Goal: Task Accomplishment & Management: Manage account settings

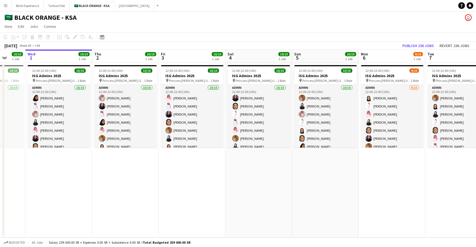
drag, startPoint x: 276, startPoint y: 162, endPoint x: 247, endPoint y: 161, distance: 29.3
click at [246, 163] on app-calendar-viewport "Sun 28 10/10 1 Job Mon 29 10/10 1 Job Tue 30 10/10 1 Job Wed 1 10/10 1 Job Thu …" at bounding box center [238, 144] width 476 height 188
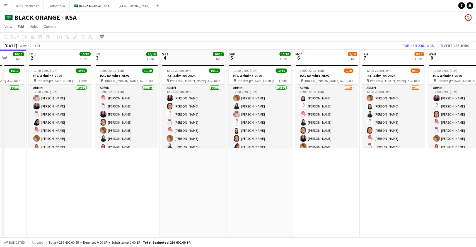
drag, startPoint x: 392, startPoint y: 164, endPoint x: 475, endPoint y: 214, distance: 96.9
click at [475, 214] on app-calendar-viewport "Mon 29 10/10 1 Job Tue 30 10/10 1 Job Wed 1 10/10 1 Job Thu 2 10/10 1 Job Fri 3…" at bounding box center [238, 144] width 476 height 188
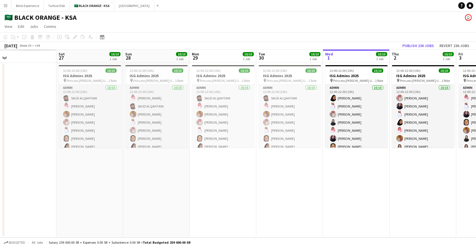
drag, startPoint x: 96, startPoint y: 187, endPoint x: 349, endPoint y: 200, distance: 253.5
click at [349, 200] on app-calendar-viewport "Wed 24 Thu 25 Fri 26 Sat 27 10/10 1 Job Sun 28 10/10 1 Job Mon 29 10/10 1 Job T…" at bounding box center [238, 144] width 476 height 188
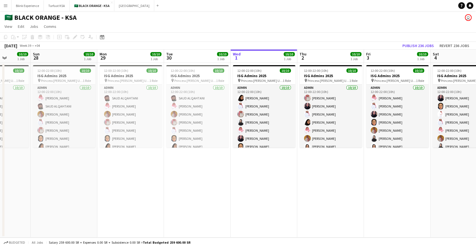
drag, startPoint x: 121, startPoint y: 153, endPoint x: 0, endPoint y: 148, distance: 120.7
click at [0, 148] on app-calendar-viewport "Wed 24 10/10 1 Job Thu 25 10/10 1 Job Fri 26 10/10 1 Job Sat 27 10/10 1 Job Sun…" at bounding box center [238, 144] width 476 height 188
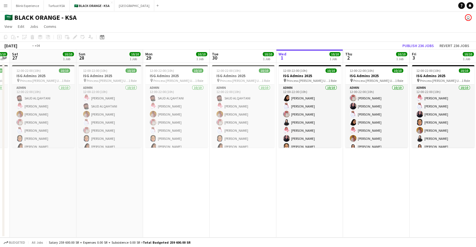
drag, startPoint x: 334, startPoint y: 162, endPoint x: 0, endPoint y: 129, distance: 335.9
click at [0, 129] on app-calendar-viewport "Wed 24 10/10 1 Job Thu 25 10/10 1 Job Fri 26 10/10 1 Job Sat 27 10/10 1 Job Sun…" at bounding box center [238, 144] width 476 height 188
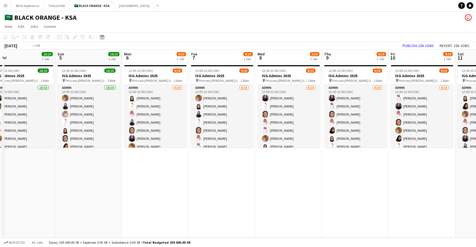
drag, startPoint x: 360, startPoint y: 179, endPoint x: 43, endPoint y: 166, distance: 317.3
click at [43, 166] on app-calendar-viewport "Tue 30 10/10 1 Job Wed 1 10/10 1 Job Thu 2 10/10 1 Job Fri 3 10/10 1 Job Sat 4 …" at bounding box center [238, 144] width 476 height 188
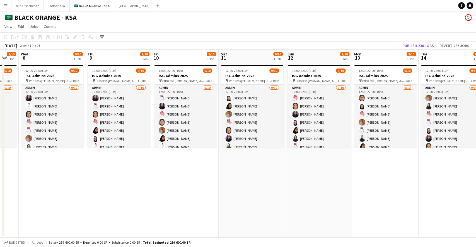
drag, startPoint x: 360, startPoint y: 179, endPoint x: 92, endPoint y: 181, distance: 268.0
click at [92, 181] on app-calendar-viewport "Sun 5 10/10 1 Job Mon 6 9/10 1 Job Tue 7 9/10 1 Job Wed 8 9/10 1 Job Thu 9 9/10…" at bounding box center [238, 144] width 476 height 188
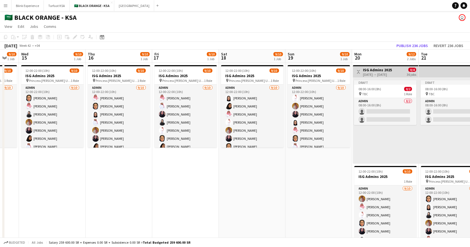
scroll to position [0, 260]
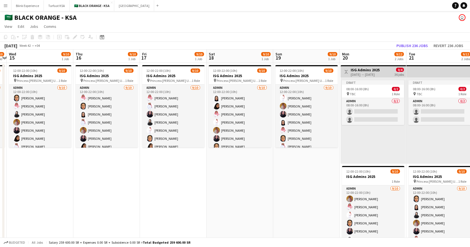
drag, startPoint x: 356, startPoint y: 170, endPoint x: 147, endPoint y: 174, distance: 208.7
click at [147, 174] on app-calendar-viewport "Sat 11 9/10 1 Job Sun 12 9/10 1 Job Mon 13 9/10 1 Job Tue 14 9/10 1 Job Wed 15 …" at bounding box center [235, 155] width 470 height 210
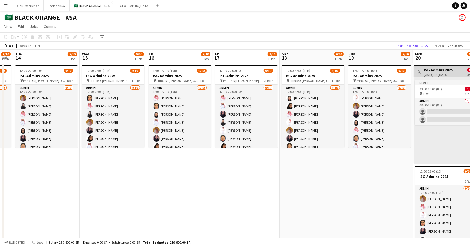
scroll to position [0, 233]
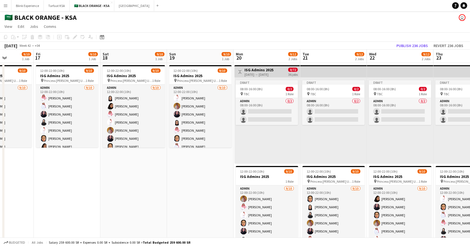
drag, startPoint x: 313, startPoint y: 193, endPoint x: 208, endPoint y: 169, distance: 107.4
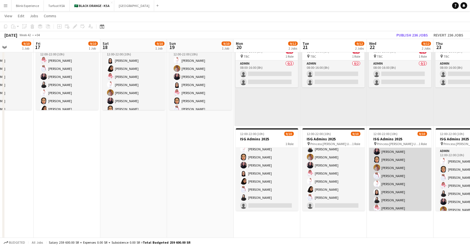
scroll to position [28, 0]
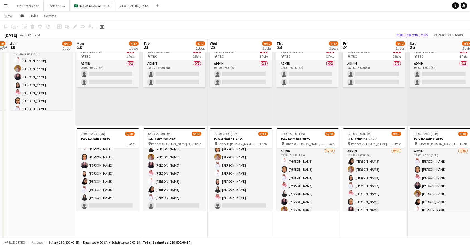
drag, startPoint x: 334, startPoint y: 218, endPoint x: 240, endPoint y: 215, distance: 93.4
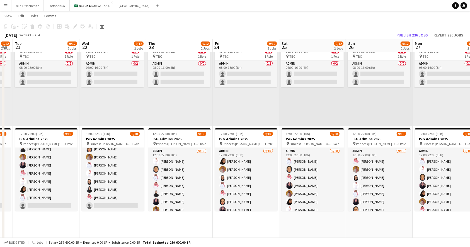
drag, startPoint x: 376, startPoint y: 221, endPoint x: 248, endPoint y: 221, distance: 127.9
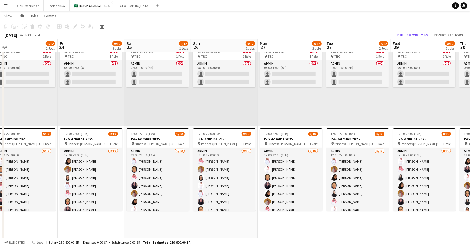
drag, startPoint x: 391, startPoint y: 218, endPoint x: 238, endPoint y: 220, distance: 153.2
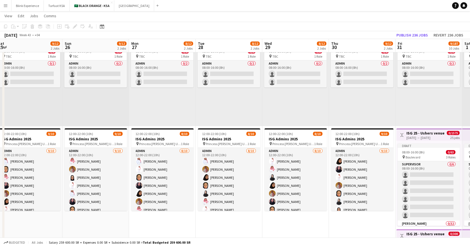
drag, startPoint x: 304, startPoint y: 218, endPoint x: 263, endPoint y: 220, distance: 40.7
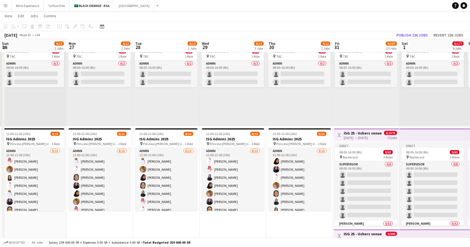
scroll to position [0, 201]
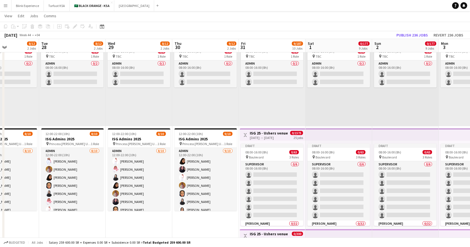
drag, startPoint x: 365, startPoint y: 228, endPoint x: 217, endPoint y: 222, distance: 148.9
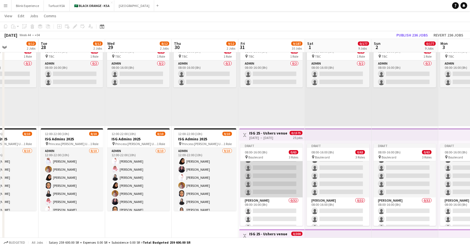
scroll to position [0, 0]
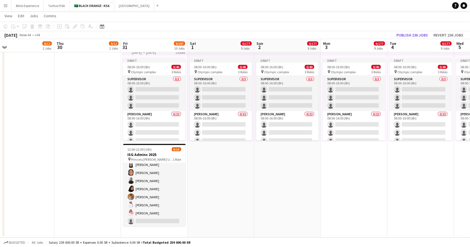
drag, startPoint x: 320, startPoint y: 189, endPoint x: 229, endPoint y: 186, distance: 90.9
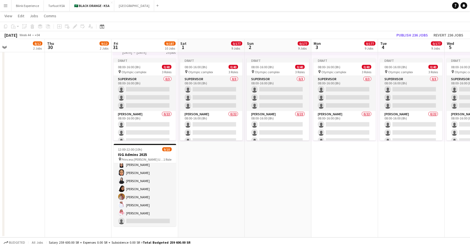
drag, startPoint x: 344, startPoint y: 181, endPoint x: 161, endPoint y: 174, distance: 182.9
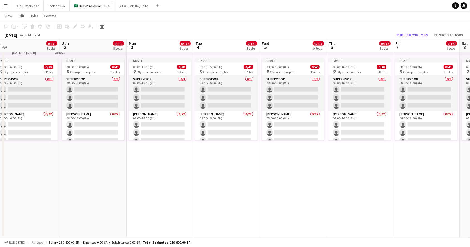
drag, startPoint x: 312, startPoint y: 171, endPoint x: 170, endPoint y: 175, distance: 141.8
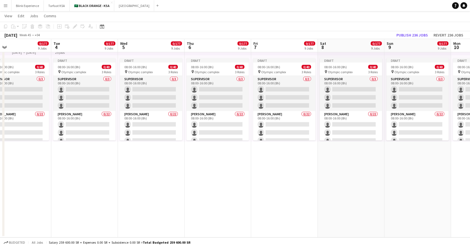
drag, startPoint x: 325, startPoint y: 180, endPoint x: 191, endPoint y: 193, distance: 134.6
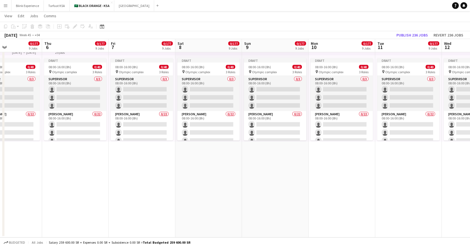
drag, startPoint x: 333, startPoint y: 193, endPoint x: 186, endPoint y: 193, distance: 146.5
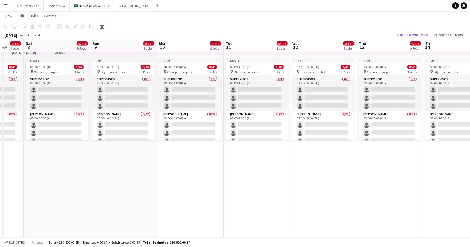
drag, startPoint x: 269, startPoint y: 203, endPoint x: 200, endPoint y: 199, distance: 68.9
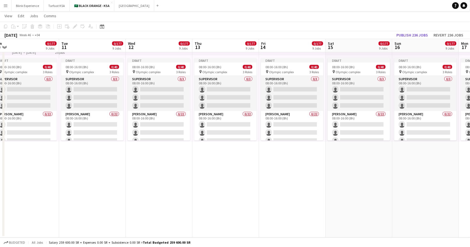
drag, startPoint x: 296, startPoint y: 199, endPoint x: 212, endPoint y: 188, distance: 84.7
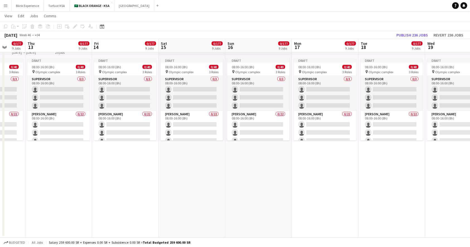
drag, startPoint x: 294, startPoint y: 188, endPoint x: 212, endPoint y: 183, distance: 82.1
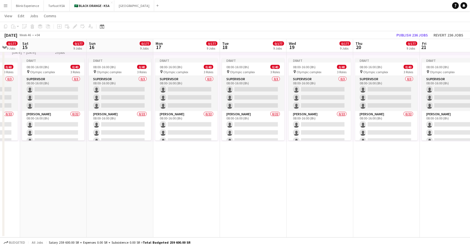
drag, startPoint x: 191, startPoint y: 182, endPoint x: 378, endPoint y: 192, distance: 188.0
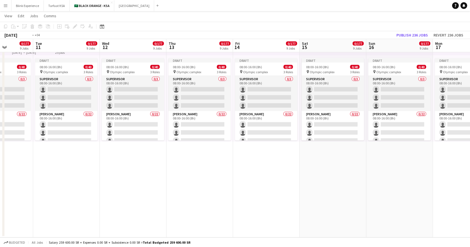
drag, startPoint x: 305, startPoint y: 163, endPoint x: 474, endPoint y: 159, distance: 169.4
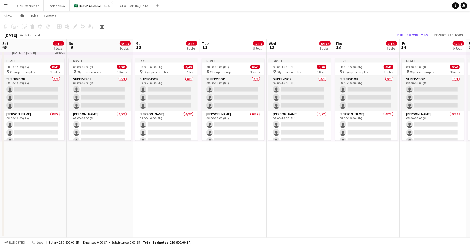
drag, startPoint x: 381, startPoint y: 165, endPoint x: 238, endPoint y: 168, distance: 143.8
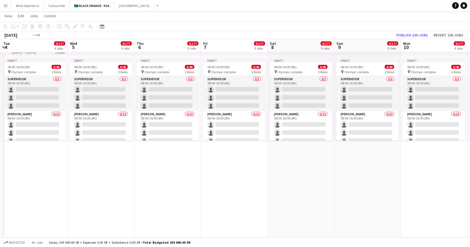
drag, startPoint x: 373, startPoint y: 162, endPoint x: 332, endPoint y: 163, distance: 41.2
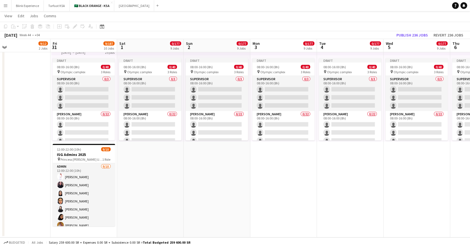
drag, startPoint x: 247, startPoint y: 163, endPoint x: 342, endPoint y: 164, distance: 95.0
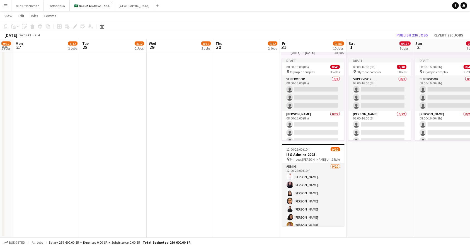
drag, startPoint x: 184, startPoint y: 179, endPoint x: 164, endPoint y: 178, distance: 20.1
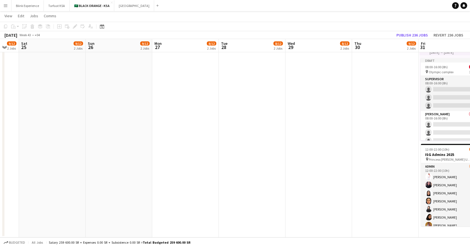
drag, startPoint x: 126, startPoint y: 174, endPoint x: 272, endPoint y: 170, distance: 146.0
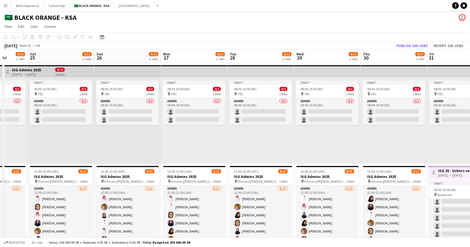
click at [7, 7] on app-icon "Menu" at bounding box center [5, 5] width 4 height 4
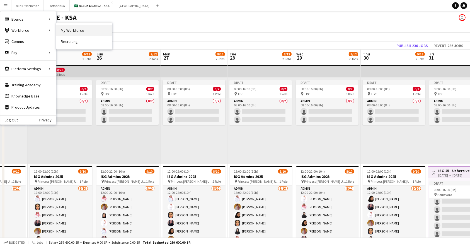
click at [88, 28] on link "My Workforce" at bounding box center [84, 30] width 56 height 11
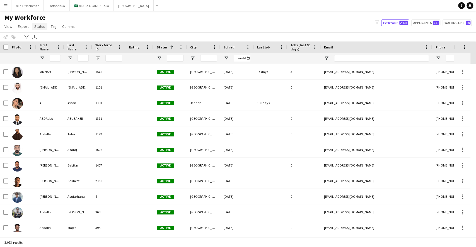
click at [38, 26] on span "Status" at bounding box center [39, 26] width 11 height 5
click at [26, 25] on span "Export" at bounding box center [23, 26] width 11 height 5
click at [94, 23] on div "My Workforce View Views Default view New view Update view Delete view Edit name…" at bounding box center [238, 22] width 476 height 19
click at [3, 4] on app-icon "Menu" at bounding box center [5, 5] width 4 height 4
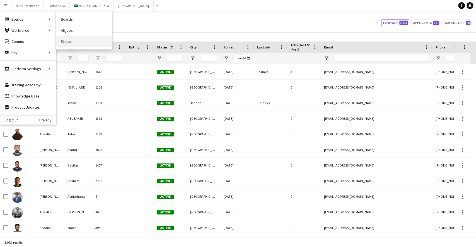
click at [78, 36] on link "Status" at bounding box center [84, 41] width 56 height 11
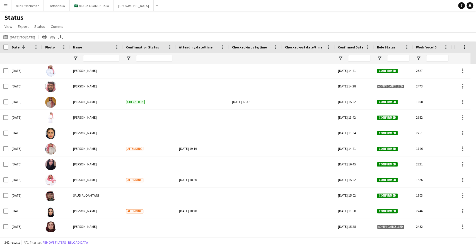
scroll to position [223, 0]
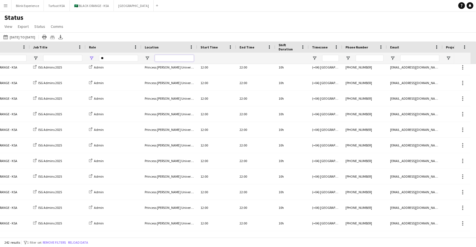
click at [172, 60] on input "Location Filter Input" at bounding box center [174, 58] width 39 height 7
type input "****"
drag, startPoint x: 178, startPoint y: 59, endPoint x: 146, endPoint y: 64, distance: 32.6
click at [146, 64] on div "****" at bounding box center [169, 58] width 56 height 11
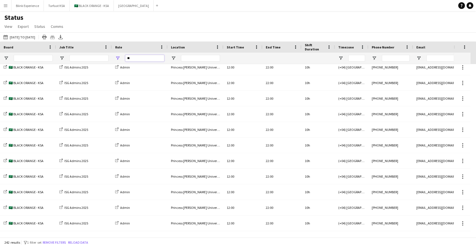
click at [138, 59] on input "**" at bounding box center [144, 58] width 39 height 7
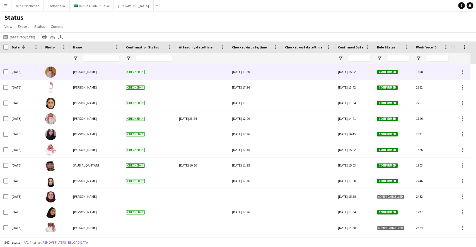
click at [6, 75] on div at bounding box center [5, 72] width 5 height 16
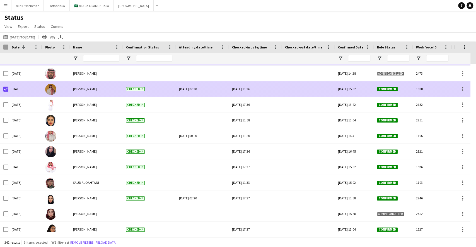
click at [9, 89] on div "[DATE]" at bounding box center [24, 88] width 33 height 15
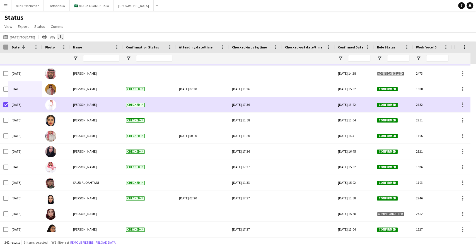
click at [64, 37] on div "Export XLSX" at bounding box center [60, 37] width 7 height 7
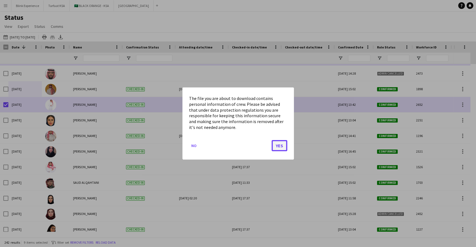
click at [281, 145] on button "Yes" at bounding box center [279, 145] width 16 height 11
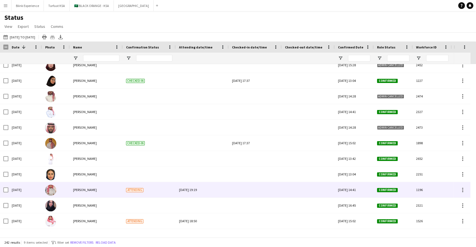
scroll to position [361, 0]
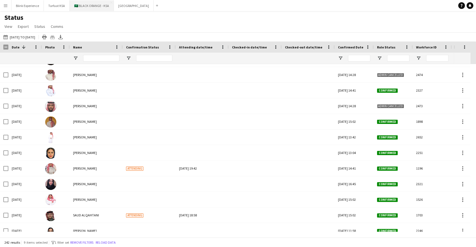
click at [98, 6] on button "🇸🇦 BLACK ORANGE - KSA Close" at bounding box center [92, 5] width 44 height 11
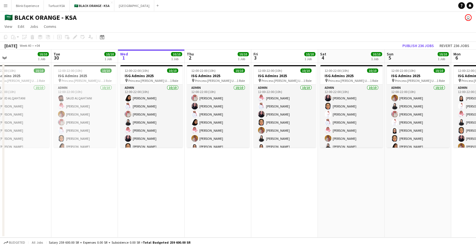
click at [202, 108] on app-calendar-viewport "Sat 27 10/10 1 Job Sun 28 10/10 1 Job Mon 29 10/10 1 Job Tue 30 10/10 1 Job Wed…" at bounding box center [238, 144] width 476 height 188
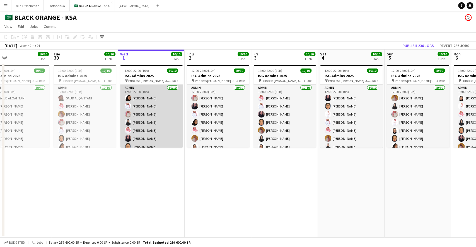
click at [154, 121] on app-card-role "Admin [DATE] 12:00-22:00 (10h) [PERSON_NAME] [PERSON_NAME] [PERSON_NAME] [PERSO…" at bounding box center [151, 131] width 62 height 92
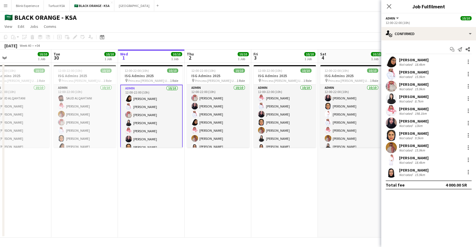
click at [409, 94] on div "[PERSON_NAME]" at bounding box center [414, 96] width 30 height 5
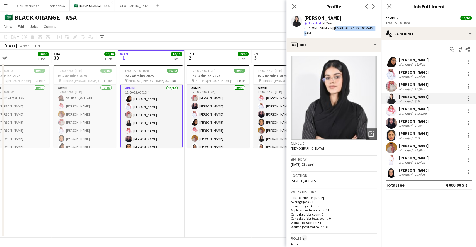
drag, startPoint x: 370, startPoint y: 27, endPoint x: 331, endPoint y: 29, distance: 39.6
click at [331, 29] on div "[PERSON_NAME] star Not rated 8.7km t. [PHONE_NUMBER] | [EMAIL_ADDRESS][DOMAIN_N…" at bounding box center [333, 25] width 95 height 25
drag, startPoint x: 336, startPoint y: 18, endPoint x: 300, endPoint y: 18, distance: 35.4
click at [301, 18] on div "[PERSON_NAME] star Not rated 8.7km t. [PHONE_NUMBER] | [EMAIL_ADDRESS][DOMAIN_N…" at bounding box center [333, 25] width 95 height 25
copy div "[PERSON_NAME]"
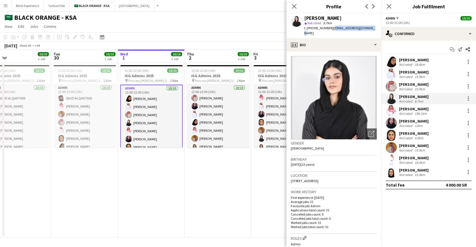
drag, startPoint x: 367, startPoint y: 27, endPoint x: 331, endPoint y: 31, distance: 36.4
click at [331, 31] on div "[PERSON_NAME] star Not rated 8.7km t. [PHONE_NUMBER] | [EMAIL_ADDRESS][DOMAIN_N…" at bounding box center [333, 25] width 95 height 25
copy span "[EMAIL_ADDRESS][DOMAIN_NAME]"
click at [390, 8] on icon "Close pop-in" at bounding box center [388, 6] width 5 height 5
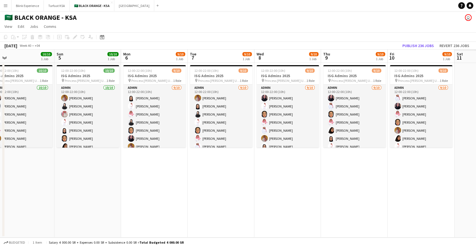
drag, startPoint x: 325, startPoint y: 169, endPoint x: 0, endPoint y: 143, distance: 325.5
click at [0, 143] on app-calendar-viewport "Tue 30 10/10 1 Job Wed 1 10/10 1 Job Thu 2 10/10 1 Job Fri 3 10/10 1 Job Sat 4 …" at bounding box center [238, 144] width 476 height 188
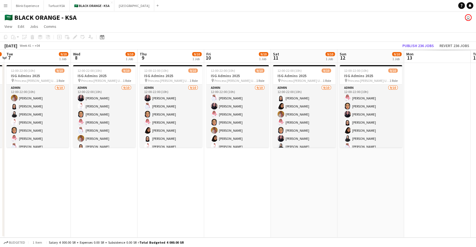
drag, startPoint x: 416, startPoint y: 182, endPoint x: 308, endPoint y: 183, distance: 108.1
click at [143, 186] on app-calendar-viewport "Sat 4 10/10 1 Job Sun 5 10/10 1 Job Mon 6 9/10 1 Job Tue 7 9/10 1 Job Wed 8 9/1…" at bounding box center [238, 144] width 476 height 188
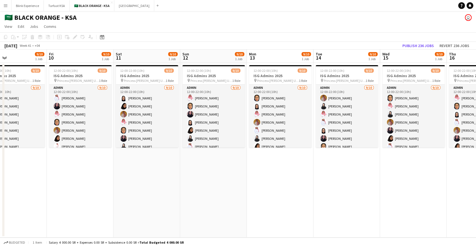
drag, startPoint x: 345, startPoint y: 181, endPoint x: 183, endPoint y: 182, distance: 161.9
click at [183, 182] on app-calendar-viewport "Mon 6 9/10 1 Job Tue 7 9/10 1 Job Wed 8 9/10 1 Job Thu 9 9/10 1 Job Fri 10 9/10…" at bounding box center [238, 144] width 476 height 188
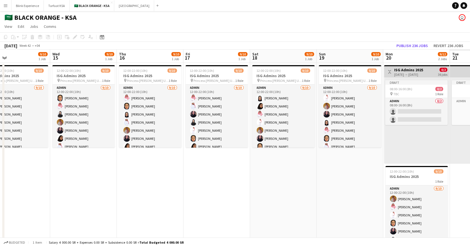
drag, startPoint x: 454, startPoint y: 182, endPoint x: 255, endPoint y: 186, distance: 198.7
click at [255, 186] on app-calendar-viewport "Fri 10 9/10 1 Job Sat 11 9/10 1 Job Sun 12 9/10 1 Job Mon 13 9/10 1 Job Tue 14 …" at bounding box center [235, 155] width 470 height 210
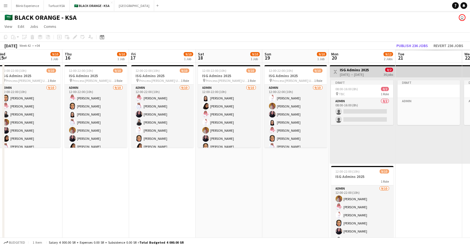
drag, startPoint x: 344, startPoint y: 175, endPoint x: 303, endPoint y: 159, distance: 44.4
click at [163, 178] on app-calendar-viewport "Sun 12 9/10 1 Job Mon 13 9/10 1 Job Tue 14 9/10 1 Job Wed 15 9/10 1 Job Thu 16 …" at bounding box center [235, 155] width 470 height 210
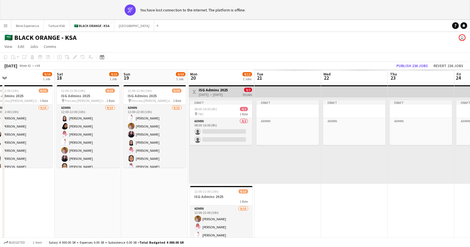
drag, startPoint x: 283, startPoint y: 186, endPoint x: 325, endPoint y: 183, distance: 41.9
click at [325, 183] on app-calendar-viewport "Tue 14 9/10 1 Job Wed 15 9/10 1 Job Thu 16 9/10 1 Job Fri 17 9/10 1 Job Sat 18 …" at bounding box center [235, 175] width 470 height 210
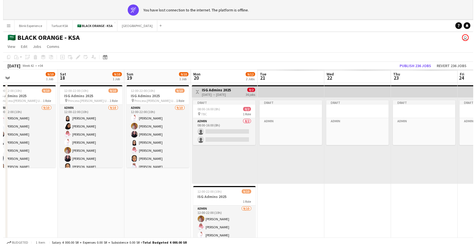
scroll to position [0, 211]
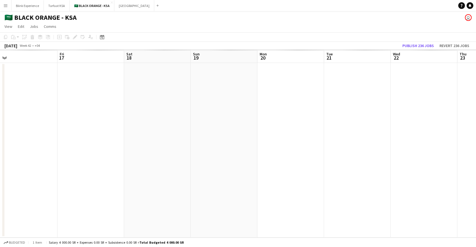
drag, startPoint x: 230, startPoint y: 160, endPoint x: 418, endPoint y: 167, distance: 187.9
click at [418, 167] on app-calendar-viewport "Tue 14 Wed 15 Thu 16 Fri 17 Sat 18 Sun 19 Mon 20 Tue 21 Wed 22 Thu 23 Fri 24 Sa…" at bounding box center [238, 144] width 476 height 188
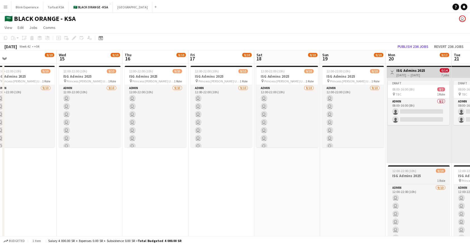
scroll to position [0, 157]
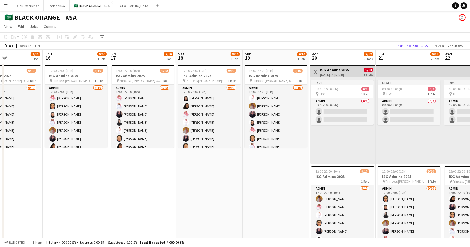
drag, startPoint x: 345, startPoint y: 169, endPoint x: 74, endPoint y: 174, distance: 270.8
click at [75, 174] on app-calendar-viewport "Sun 12 9/10 1 Job Mon 13 9/10 1 Job Tue 14 9/10 1 Job Wed 15 9/10 1 Job Thu 16 …" at bounding box center [235, 155] width 470 height 210
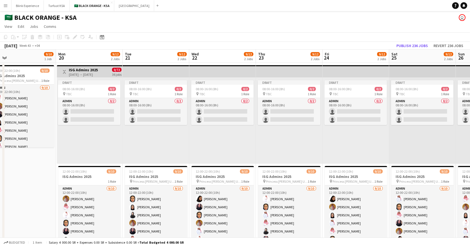
drag, startPoint x: 354, startPoint y: 153, endPoint x: 16, endPoint y: 136, distance: 338.1
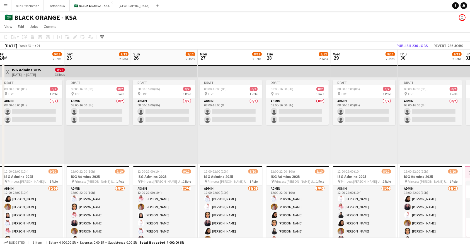
drag, startPoint x: 365, startPoint y: 147, endPoint x: 174, endPoint y: 155, distance: 191.3
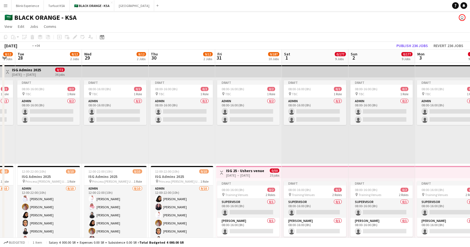
drag, startPoint x: 440, startPoint y: 145, endPoint x: 224, endPoint y: 144, distance: 216.5
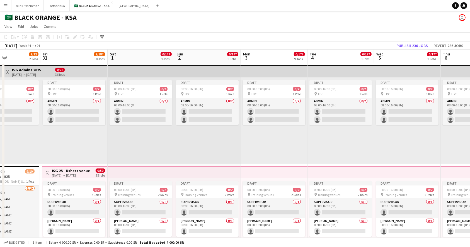
drag, startPoint x: 451, startPoint y: 143, endPoint x: 267, endPoint y: 147, distance: 183.3
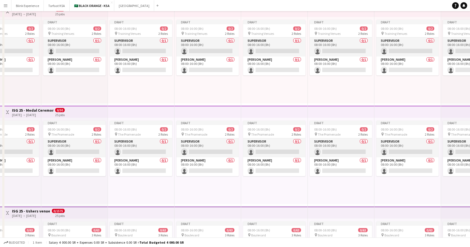
scroll to position [0, 0]
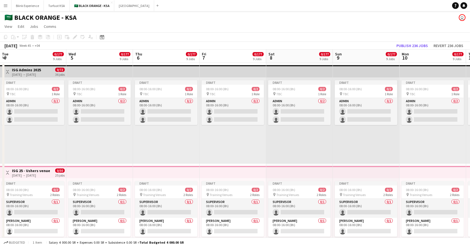
drag, startPoint x: 435, startPoint y: 141, endPoint x: 417, endPoint y: 141, distance: 17.6
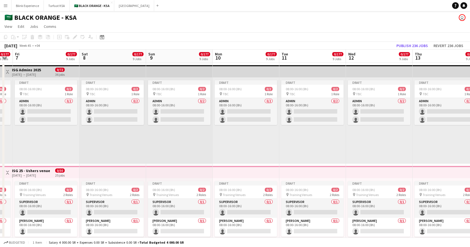
drag, startPoint x: 426, startPoint y: 141, endPoint x: 240, endPoint y: 137, distance: 186.1
drag, startPoint x: 427, startPoint y: 143, endPoint x: 255, endPoint y: 139, distance: 172.5
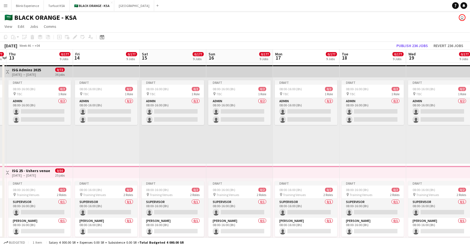
drag, startPoint x: 371, startPoint y: 138, endPoint x: 245, endPoint y: 138, distance: 125.9
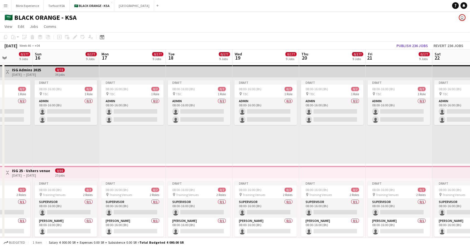
drag, startPoint x: 407, startPoint y: 144, endPoint x: 277, endPoint y: 141, distance: 129.8
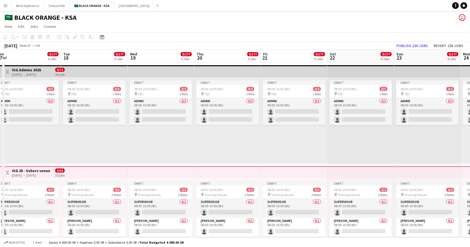
drag, startPoint x: 417, startPoint y: 149, endPoint x: 282, endPoint y: 161, distance: 135.4
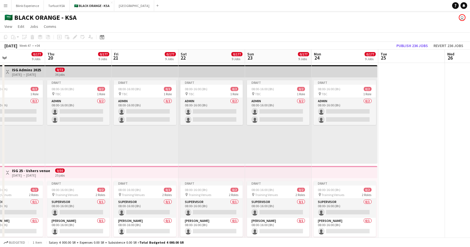
scroll to position [0, 223]
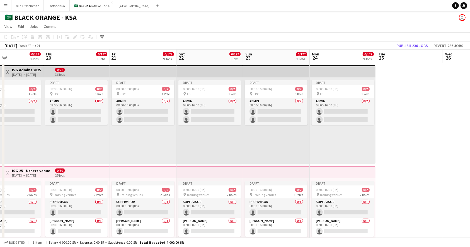
drag, startPoint x: 406, startPoint y: 158, endPoint x: 276, endPoint y: 143, distance: 131.2
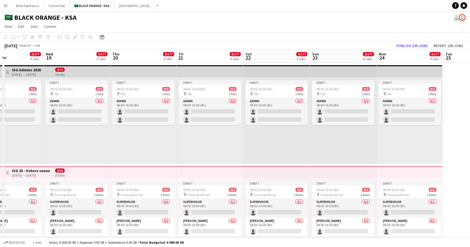
drag, startPoint x: 245, startPoint y: 155, endPoint x: 408, endPoint y: 155, distance: 162.7
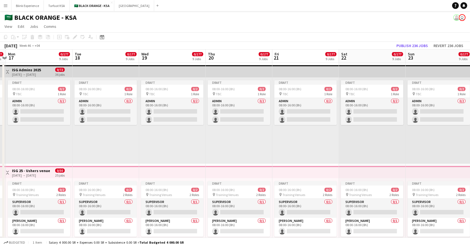
drag, startPoint x: 185, startPoint y: 159, endPoint x: 175, endPoint y: 157, distance: 9.9
drag, startPoint x: 143, startPoint y: 153, endPoint x: 321, endPoint y: 153, distance: 177.4
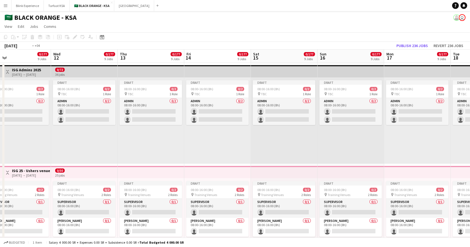
drag, startPoint x: 242, startPoint y: 159, endPoint x: 297, endPoint y: 160, distance: 54.3
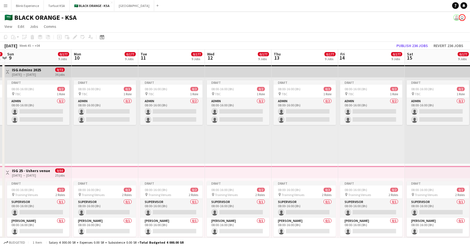
drag, startPoint x: 132, startPoint y: 176, endPoint x: 334, endPoint y: 186, distance: 202.2
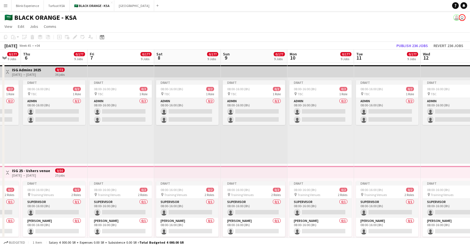
drag, startPoint x: 290, startPoint y: 154, endPoint x: 368, endPoint y: 161, distance: 78.9
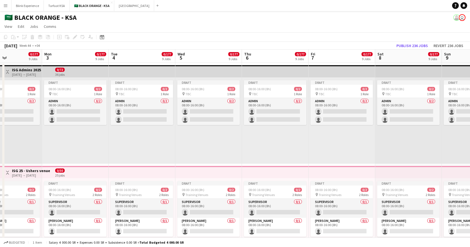
drag, startPoint x: 297, startPoint y: 162, endPoint x: 327, endPoint y: 162, distance: 30.1
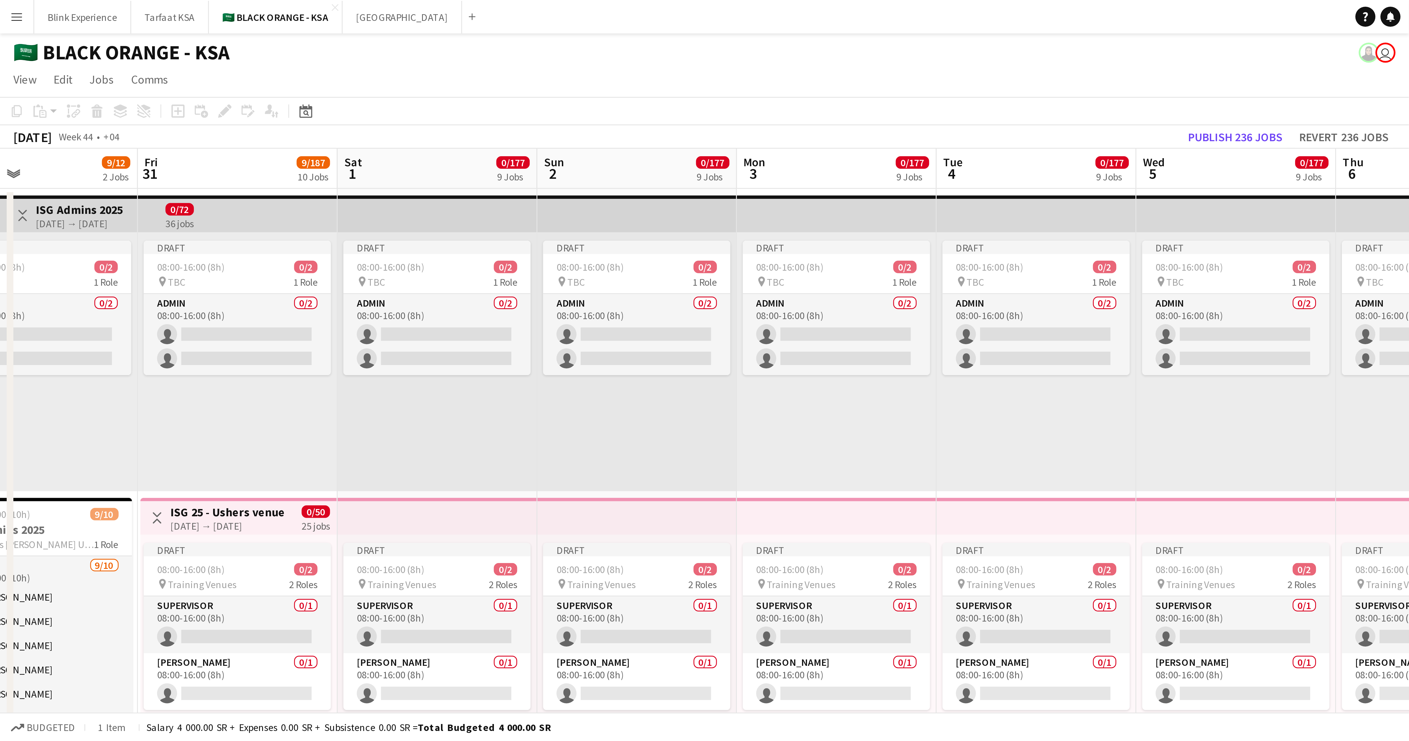
scroll to position [0, 154]
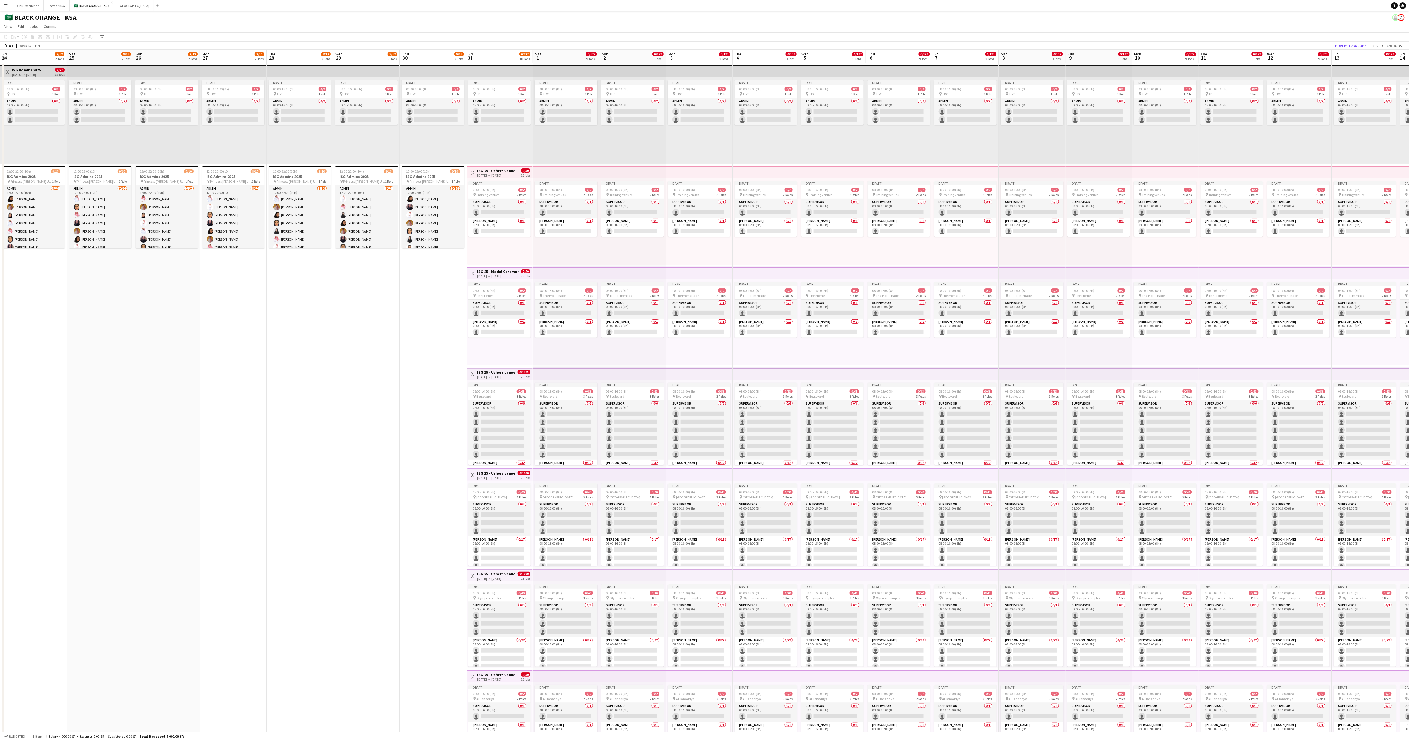
drag, startPoint x: 240, startPoint y: 348, endPoint x: 692, endPoint y: 367, distance: 452.8
click at [475, 247] on app-calendar-viewport "Wed 22 9/12 2 Jobs Thu 23 9/12 2 Jobs Fri 24 9/12 2 Jobs Sat 25 9/12 2 Jobs Sun…" at bounding box center [704, 558] width 1409 height 1017
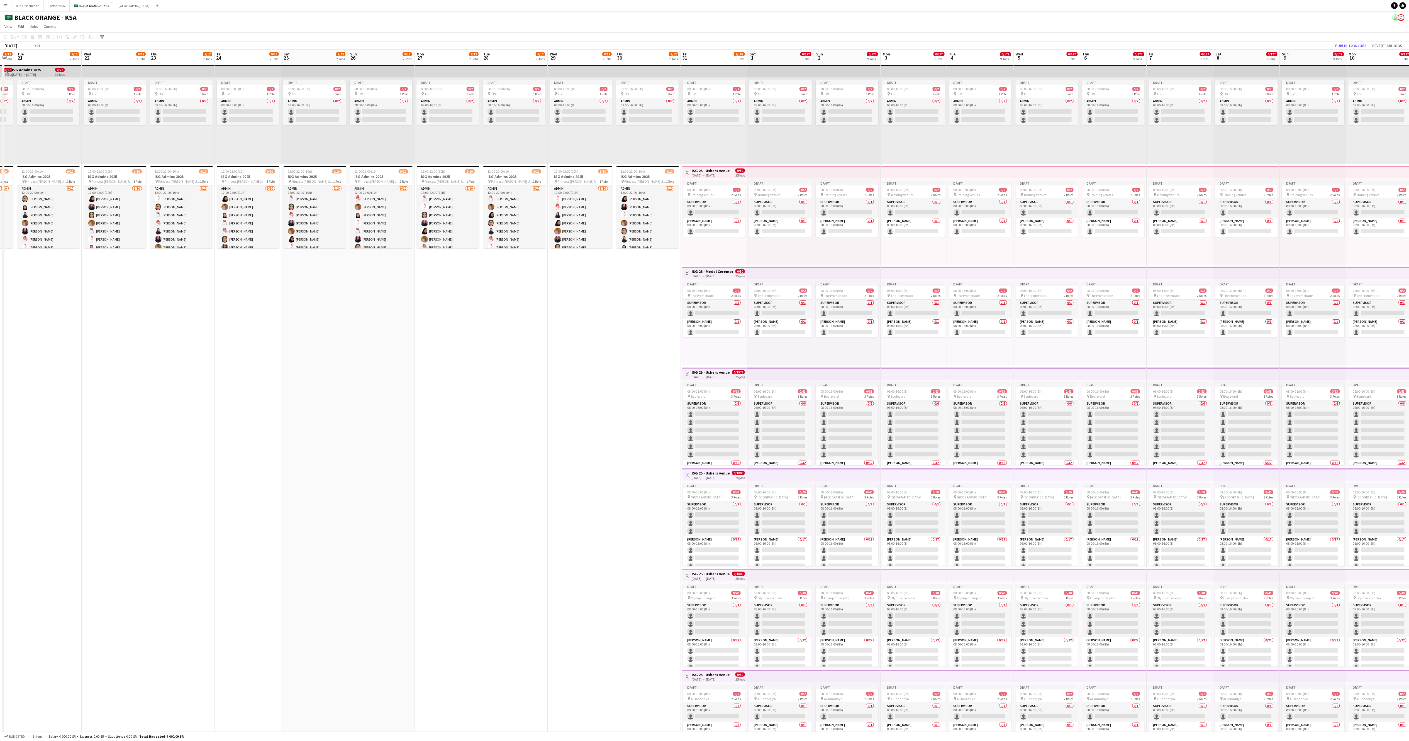
drag, startPoint x: 333, startPoint y: 372, endPoint x: 587, endPoint y: 358, distance: 254.5
click at [475, 247] on app-calendar-viewport "Sun 19 9/10 1 Job Mon 20 9/12 2 Jobs Tue 21 9/12 2 Jobs Wed 22 9/12 2 Jobs Thu …" at bounding box center [704, 558] width 1409 height 1017
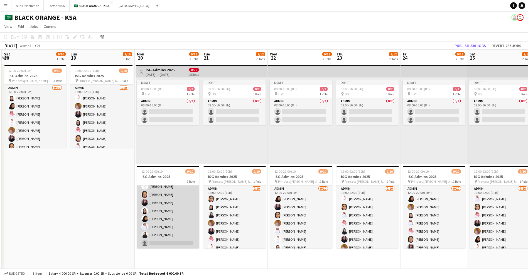
scroll to position [0, 0]
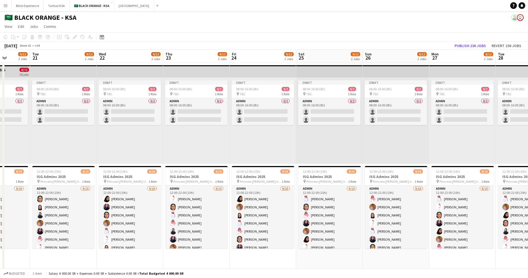
drag, startPoint x: 245, startPoint y: 264, endPoint x: 74, endPoint y: 249, distance: 170.8
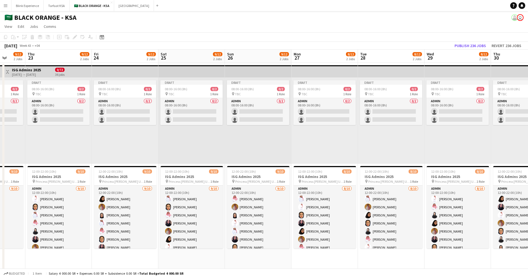
scroll to position [0, 184]
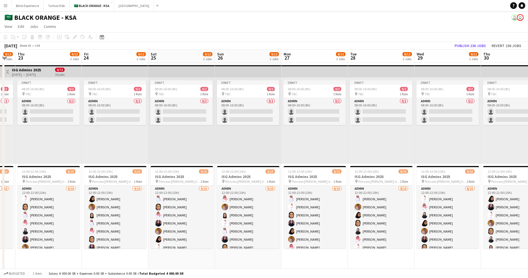
drag, startPoint x: 294, startPoint y: 257, endPoint x: 147, endPoint y: 262, distance: 147.2
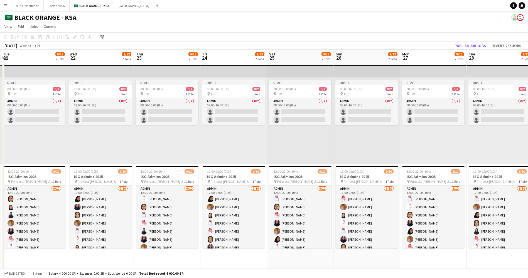
drag, startPoint x: 351, startPoint y: 260, endPoint x: 384, endPoint y: 269, distance: 34.5
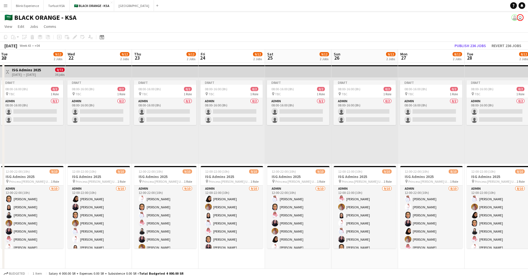
drag, startPoint x: 275, startPoint y: 268, endPoint x: 375, endPoint y: 264, distance: 100.4
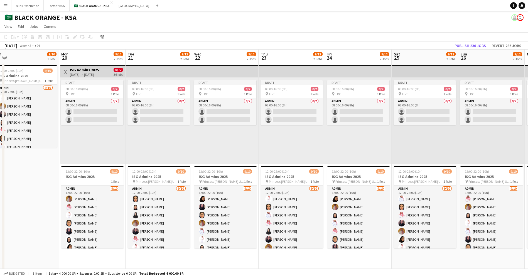
scroll to position [0, 137]
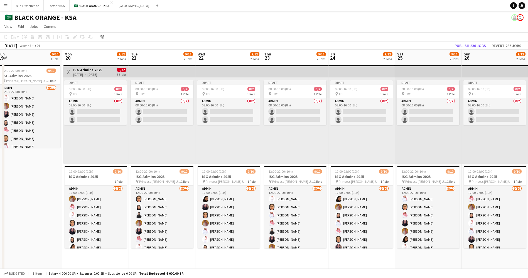
drag, startPoint x: 340, startPoint y: 264, endPoint x: 454, endPoint y: 267, distance: 114.5
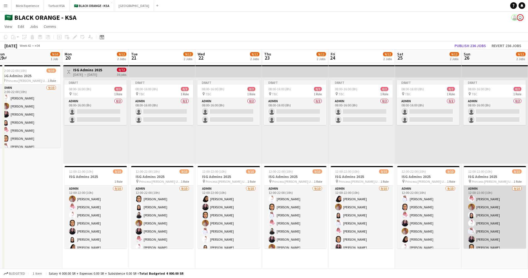
click at [475, 211] on app-card-role "Admin [DATE] 12:00-22:00 (10h) [PERSON_NAME] Albassri [PERSON_NAME] [PERSON_NAM…" at bounding box center [495, 232] width 62 height 92
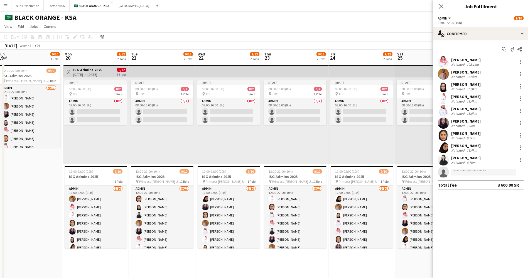
click at [463, 58] on div "[PERSON_NAME]" at bounding box center [467, 59] width 30 height 5
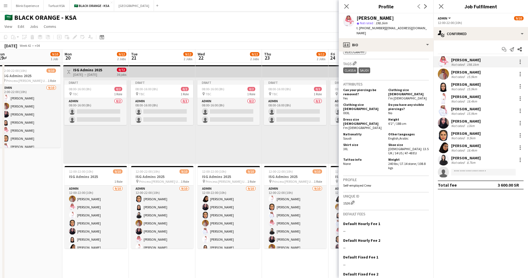
scroll to position [288, 0]
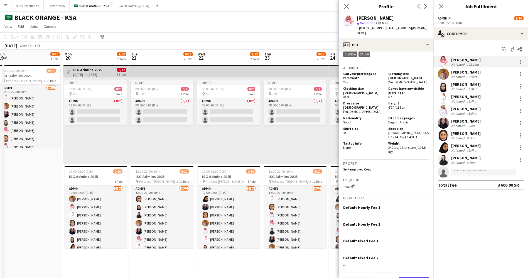
click at [405, 247] on button "Next" at bounding box center [414, 282] width 30 height 11
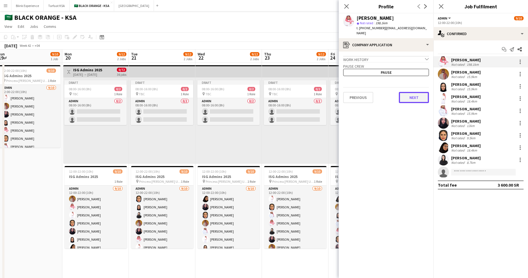
click at [416, 92] on button "Next" at bounding box center [414, 97] width 30 height 11
click at [415, 91] on button "Next" at bounding box center [414, 94] width 30 height 11
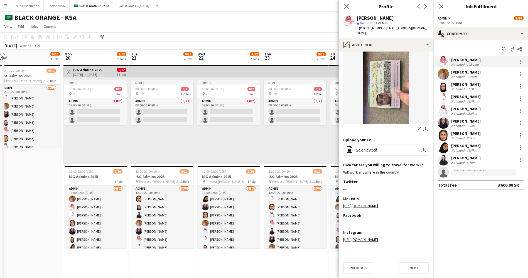
scroll to position [226, 0]
click at [413, 247] on button "Next" at bounding box center [414, 267] width 30 height 11
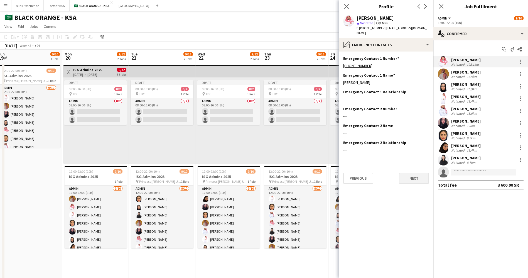
scroll to position [0, 0]
click at [412, 173] on button "Next" at bounding box center [414, 178] width 30 height 11
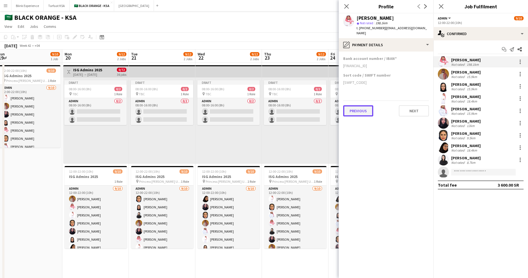
click at [350, 106] on button "Previous" at bounding box center [358, 110] width 30 height 11
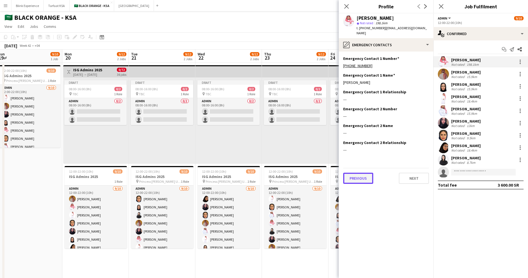
click at [359, 173] on button "Previous" at bounding box center [358, 178] width 30 height 11
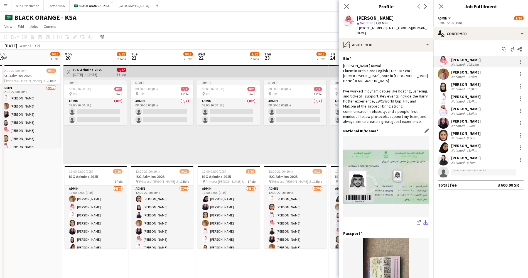
click at [424, 226] on app-icon "download-bottom" at bounding box center [426, 222] width 4 height 5
click at [475, 72] on div "[PERSON_NAME]" at bounding box center [467, 72] width 30 height 5
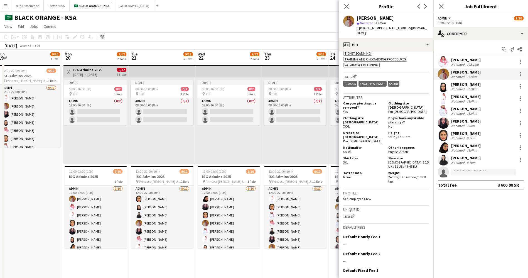
scroll to position [415, 0]
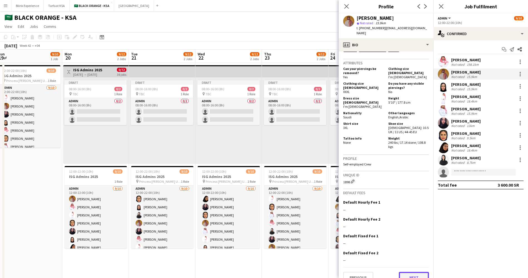
click at [406, 247] on button "Next" at bounding box center [414, 277] width 30 height 11
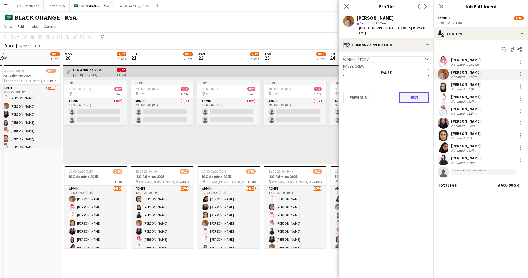
click at [417, 94] on button "Next" at bounding box center [414, 97] width 30 height 11
click at [417, 91] on button "Next" at bounding box center [414, 94] width 30 height 11
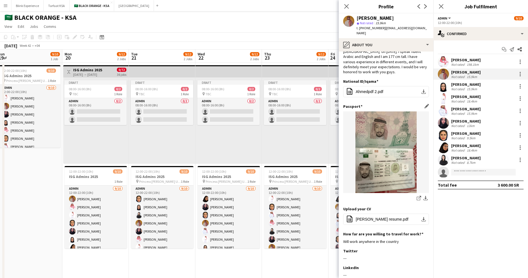
scroll to position [0, 0]
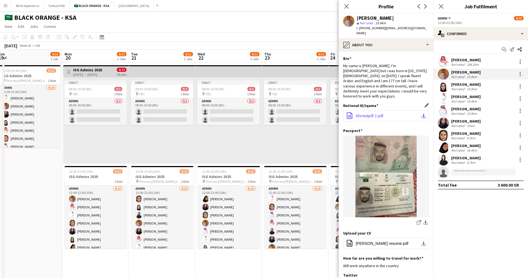
click at [422, 114] on app-icon "download-bottom" at bounding box center [424, 116] width 4 height 4
click at [467, 82] on div "[PERSON_NAME]" at bounding box center [467, 84] width 30 height 5
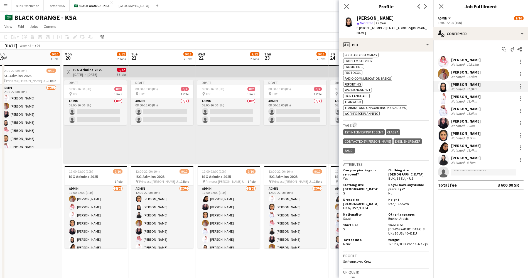
scroll to position [449, 0]
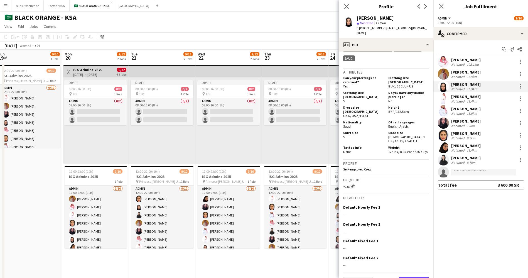
click at [416, 247] on button "Next" at bounding box center [414, 282] width 30 height 11
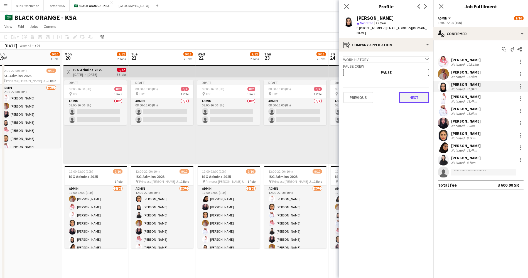
click at [414, 95] on button "Next" at bounding box center [414, 97] width 30 height 11
click at [414, 93] on button "Next" at bounding box center [414, 94] width 30 height 11
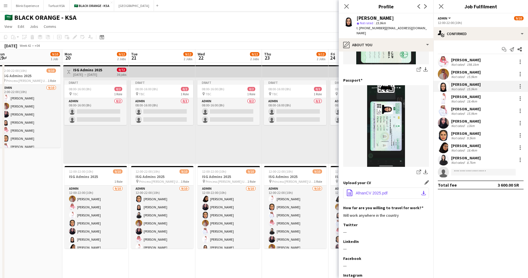
scroll to position [165, 0]
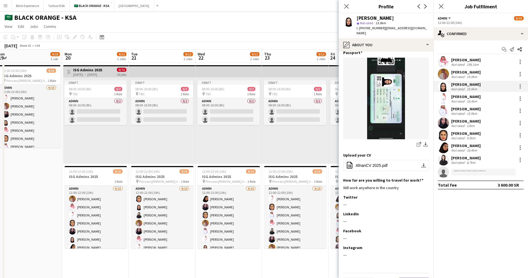
click at [406, 247] on button "Next" at bounding box center [414, 283] width 30 height 11
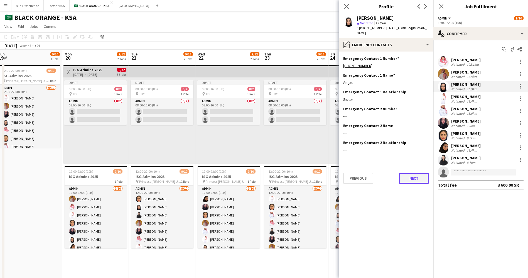
click at [409, 174] on button "Next" at bounding box center [414, 178] width 30 height 11
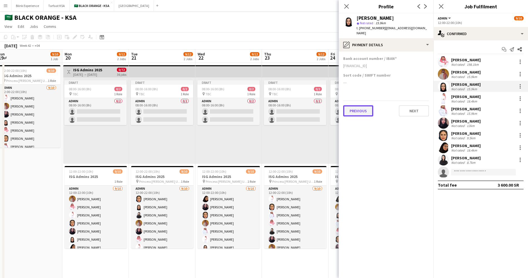
click at [359, 110] on button "Previous" at bounding box center [358, 110] width 30 height 11
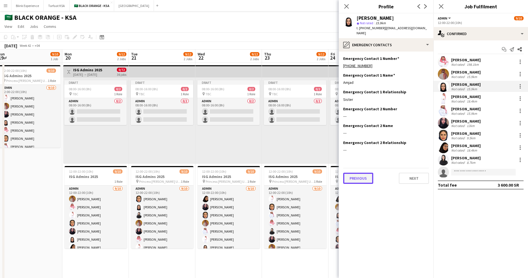
click at [360, 173] on button "Previous" at bounding box center [358, 178] width 30 height 11
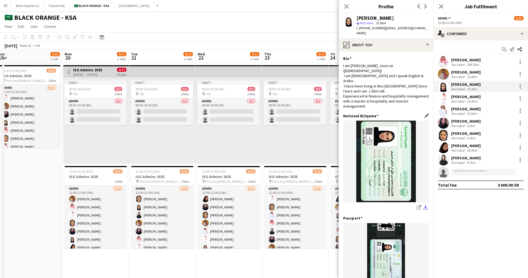
click at [423, 204] on button "download-bottom" at bounding box center [426, 207] width 7 height 7
click at [463, 96] on div "[PERSON_NAME]" at bounding box center [467, 96] width 30 height 5
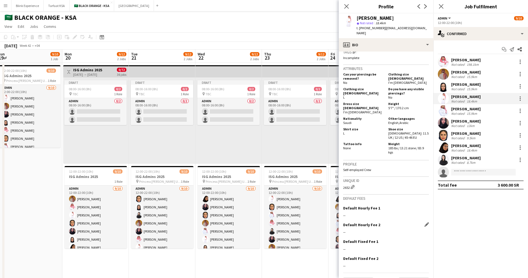
scroll to position [298, 0]
click at [399, 247] on button "Next" at bounding box center [414, 282] width 30 height 11
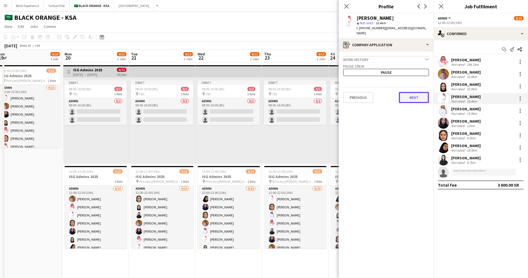
click at [412, 93] on button "Next" at bounding box center [414, 97] width 30 height 11
click at [413, 92] on button "Next" at bounding box center [414, 94] width 30 height 11
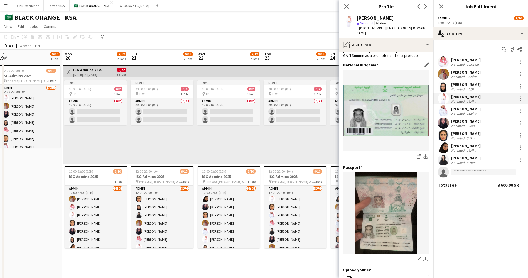
scroll to position [84, 0]
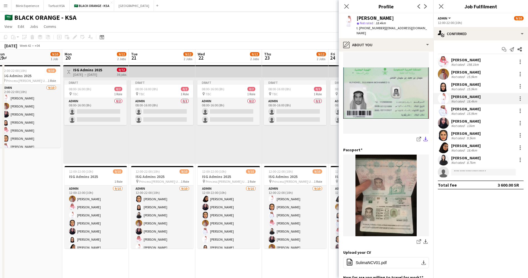
click at [424, 142] on app-icon "download-bottom" at bounding box center [426, 139] width 4 height 5
click at [465, 107] on div "[PERSON_NAME]" at bounding box center [467, 108] width 30 height 5
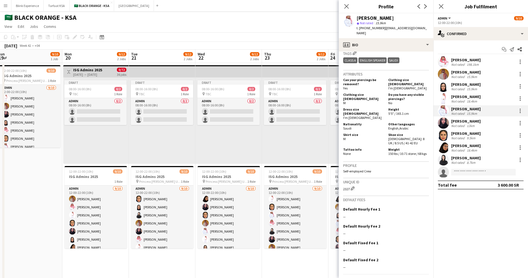
scroll to position [319, 0]
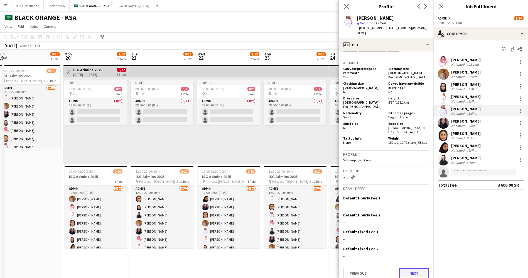
click at [407, 247] on button "Next" at bounding box center [414, 273] width 30 height 11
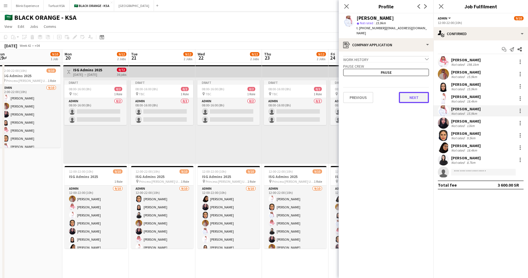
click at [414, 96] on button "Next" at bounding box center [414, 97] width 30 height 11
click at [414, 89] on button "Next" at bounding box center [414, 94] width 30 height 11
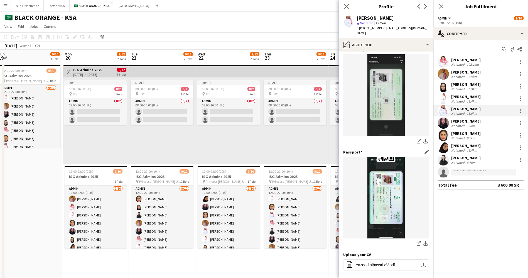
scroll to position [42, 0]
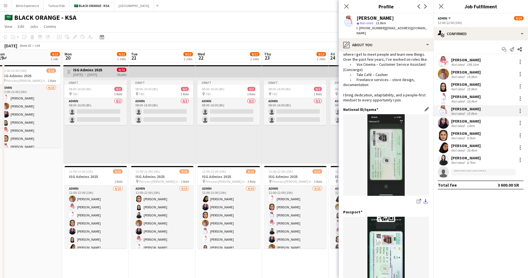
click at [424, 200] on app-icon "download-bottom" at bounding box center [426, 201] width 4 height 5
click at [465, 122] on div "[PERSON_NAME]" at bounding box center [467, 121] width 30 height 5
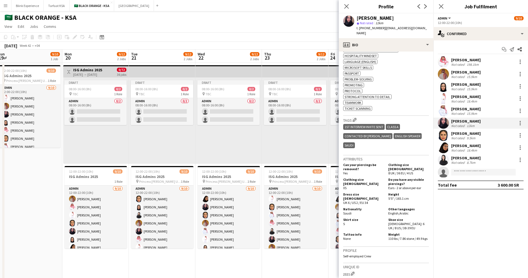
scroll to position [354, 0]
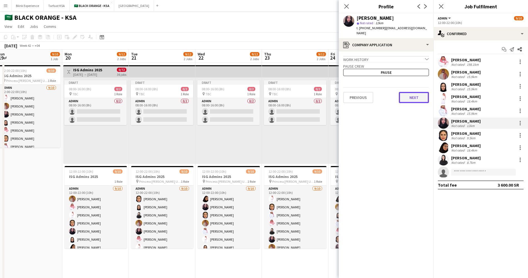
click at [420, 96] on button "Next" at bounding box center [414, 97] width 30 height 11
click at [420, 91] on button "Next" at bounding box center [414, 94] width 30 height 11
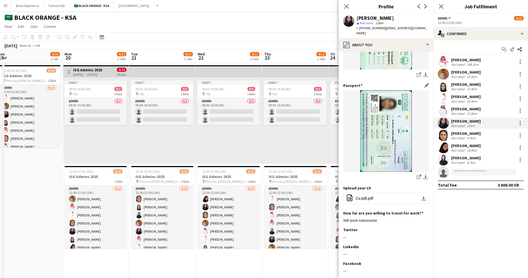
scroll to position [71, 0]
